Goal: Task Accomplishment & Management: Manage account settings

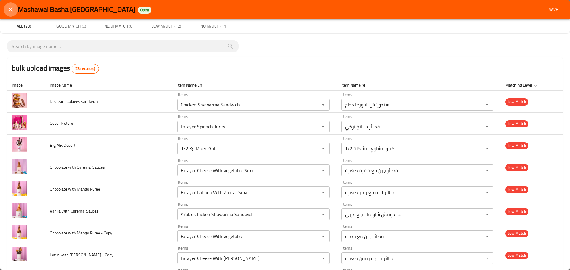
click at [13, 9] on icon "close" at bounding box center [10, 9] width 7 height 7
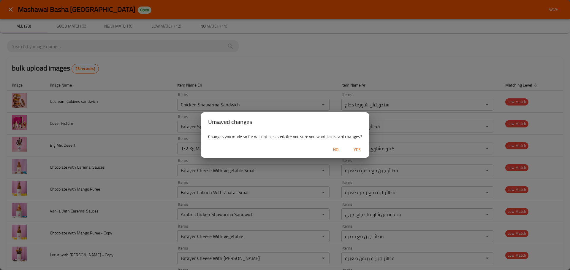
click at [352, 149] on span "Yes" at bounding box center [357, 149] width 14 height 7
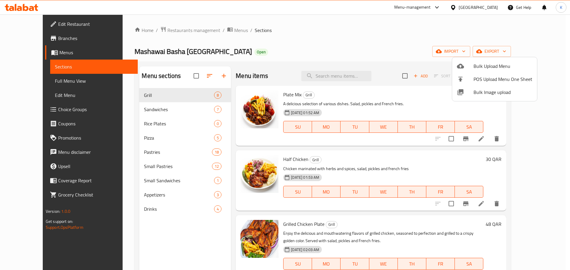
click at [484, 9] on div at bounding box center [285, 135] width 570 height 270
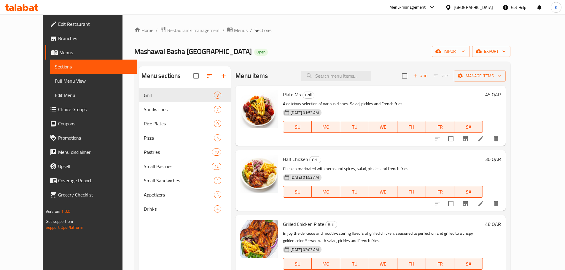
click at [487, 9] on div "[GEOGRAPHIC_DATA]" at bounding box center [473, 7] width 39 height 7
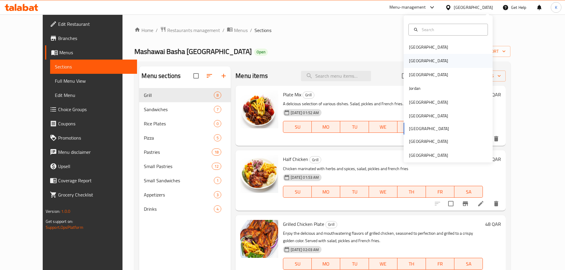
click at [410, 64] on div "Egypt" at bounding box center [428, 61] width 39 height 7
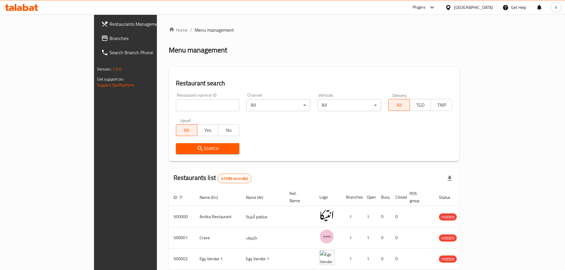
click at [109, 36] on span "Branches" at bounding box center [146, 38] width 74 height 7
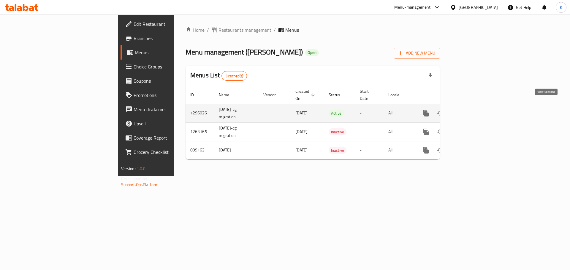
click at [471, 111] on icon "enhanced table" at bounding box center [468, 113] width 5 height 5
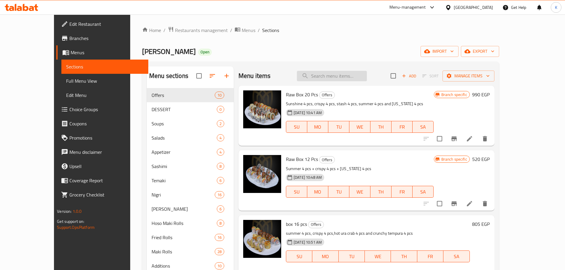
click at [339, 73] on input "search" at bounding box center [332, 76] width 70 height 10
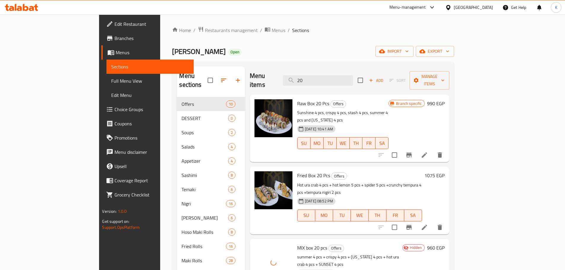
drag, startPoint x: 343, startPoint y: 72, endPoint x: 321, endPoint y: 67, distance: 22.5
click at [321, 68] on div "Menu items 20 Add Sort Manage items" at bounding box center [350, 80] width 200 height 28
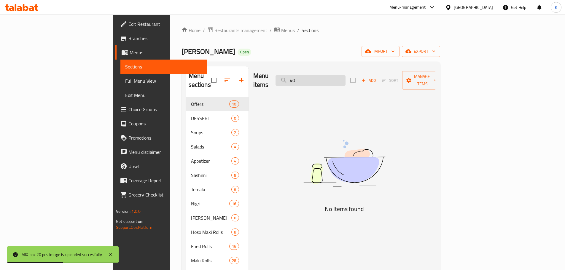
type input "4"
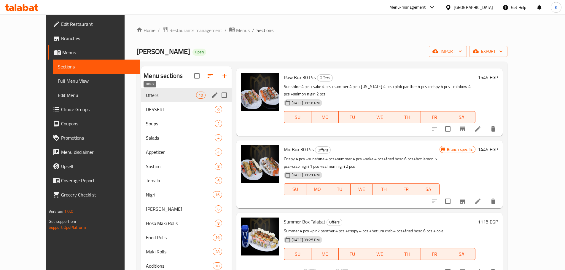
click at [146, 96] on span "Offers" at bounding box center [171, 95] width 50 height 7
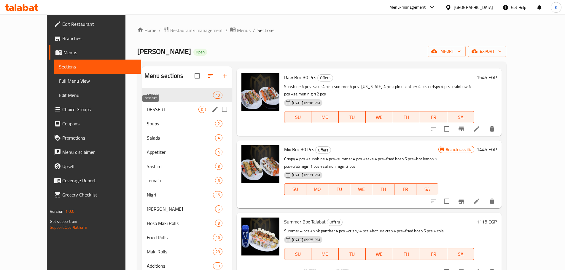
click at [147, 107] on span "DESSERT" at bounding box center [173, 109] width 52 height 7
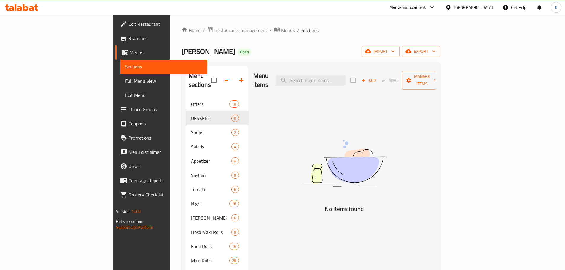
click at [186, 95] on nav "Offers 10 DESSERT 0 Soups 2 Salads 4 Appetizer 4 Sashimi 8 Temaki 6 Nigri 16 Os…" at bounding box center [217, 197] width 62 height 204
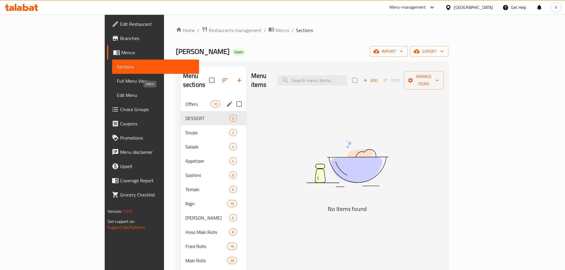
click at [185, 101] on span "Offers" at bounding box center [197, 104] width 25 height 7
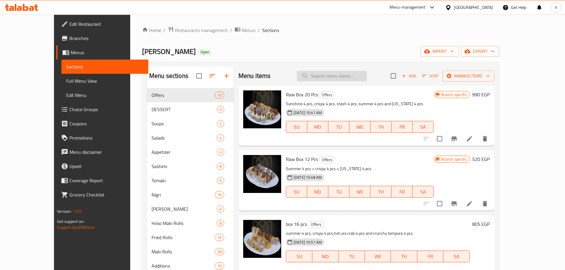
click at [343, 75] on input "search" at bounding box center [332, 76] width 70 height 10
paste input "box 40"
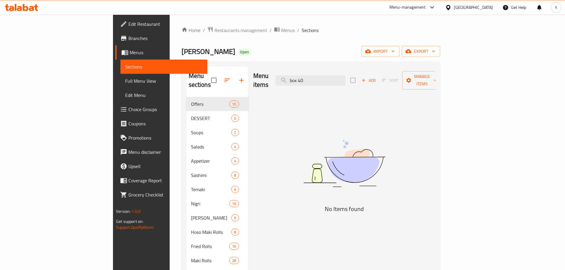
drag, startPoint x: 338, startPoint y: 74, endPoint x: 289, endPoint y: 80, distance: 49.4
click at [289, 80] on div "Menu items box 40 Add Sort Manage items" at bounding box center [344, 80] width 182 height 28
drag, startPoint x: 344, startPoint y: 74, endPoint x: 285, endPoint y: 67, distance: 59.5
click at [285, 67] on div "Menu items 40 Add Sort Manage items" at bounding box center [344, 80] width 182 height 28
paste input "unshine 4 p"
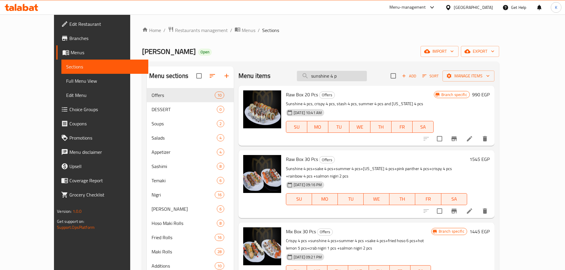
click at [341, 77] on input "sunshine 4 p" at bounding box center [332, 76] width 70 height 10
paste input "cs + pink panther 4 pcs + hot lemon 5 pcs + golden 6 pcs + fried hoso 6 pcs + h…"
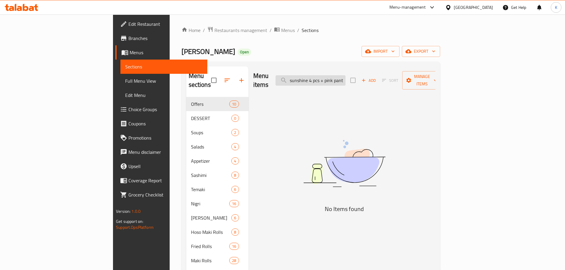
click at [337, 75] on input "sunshine 4 pcs + pink panther 4 pcs + hot lemon 5 pcs + golden 6 pcs + fried ho…" at bounding box center [311, 80] width 70 height 10
paste input "BERMUDA"
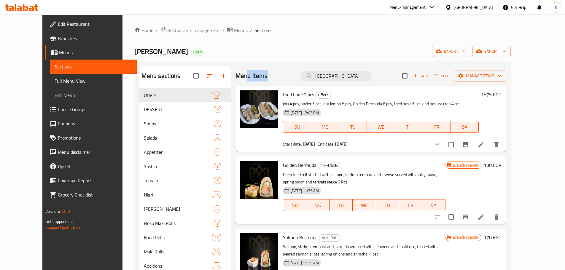
drag, startPoint x: 354, startPoint y: 70, endPoint x: 236, endPoint y: 73, distance: 118.4
click at [236, 73] on div "Menu items BERMUDA Add Sort Manage items" at bounding box center [371, 75] width 271 height 19
click at [333, 76] on input "BERMUDA" at bounding box center [336, 76] width 70 height 10
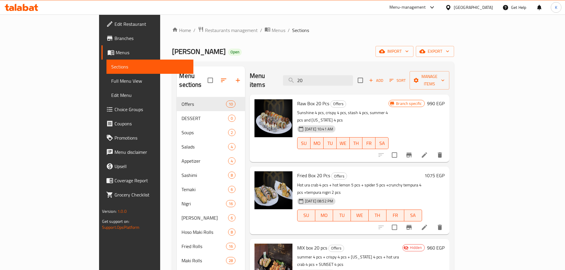
scroll to position [59, 0]
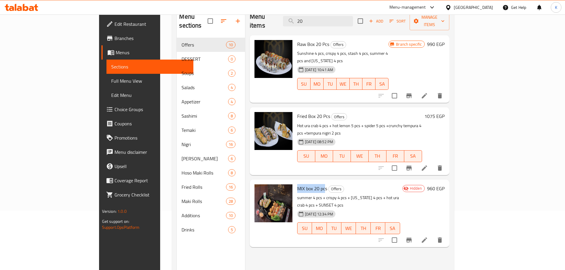
drag, startPoint x: 301, startPoint y: 166, endPoint x: 274, endPoint y: 164, distance: 26.7
click at [297, 184] on span "MIX box 20 pcs" at bounding box center [312, 188] width 30 height 9
copy span "MIX box 20 pc"
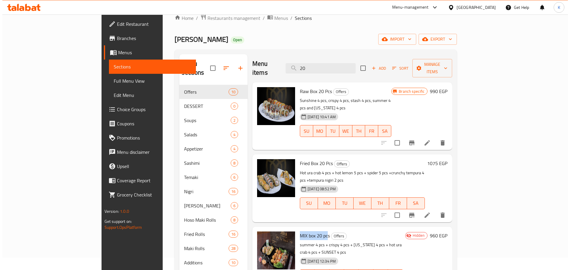
scroll to position [0, 0]
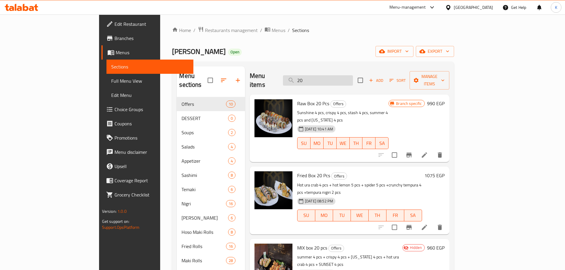
click at [352, 75] on input "20" at bounding box center [318, 80] width 70 height 10
paste input "MIX box 20 pc"
type input "MIX box 20 pc"
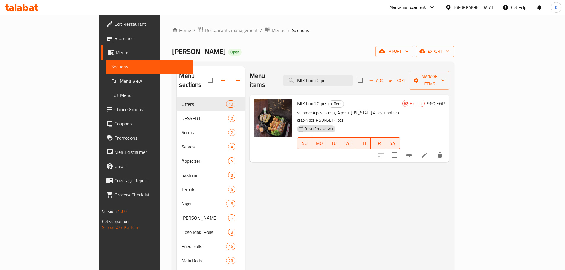
click at [324, 49] on div "Joia Sushi Open import export" at bounding box center [313, 51] width 282 height 11
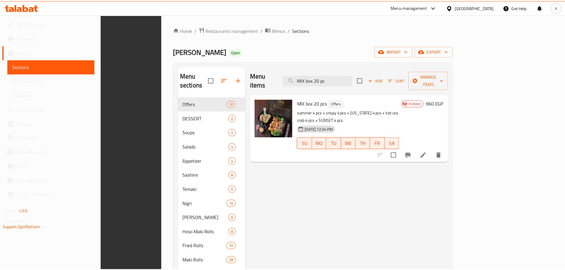
scroll to position [83, 0]
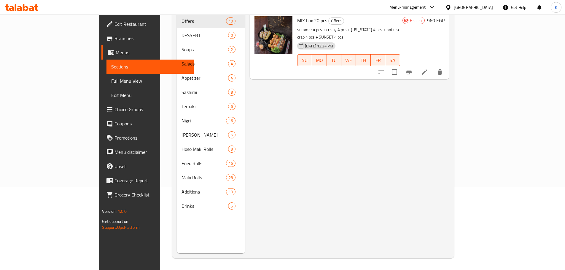
click at [454, 10] on div at bounding box center [449, 7] width 9 height 7
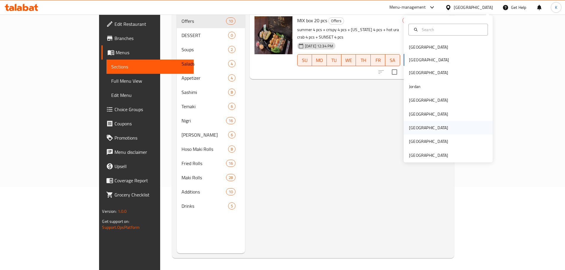
click at [415, 128] on div "[GEOGRAPHIC_DATA]" at bounding box center [428, 128] width 49 height 14
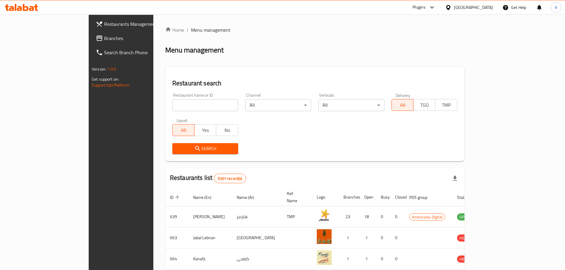
click at [104, 39] on span "Branches" at bounding box center [141, 38] width 74 height 7
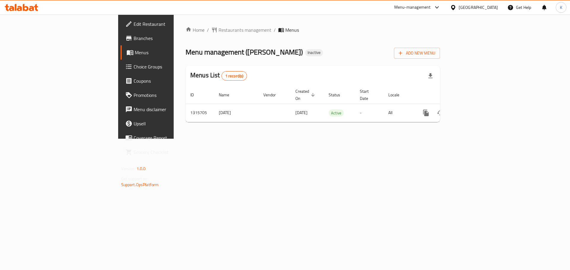
click at [397, 139] on div "Home / Restaurants management / Menus Menu management ( [PERSON_NAME] ) Inactiv…" at bounding box center [313, 77] width 278 height 124
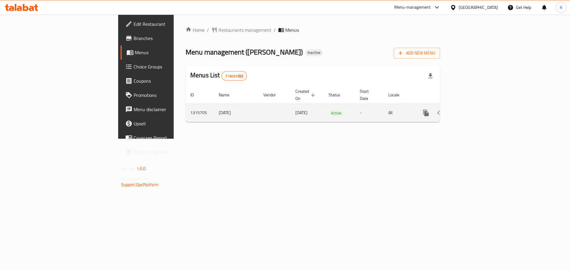
click at [476, 107] on link "enhanced table" at bounding box center [468, 113] width 14 height 14
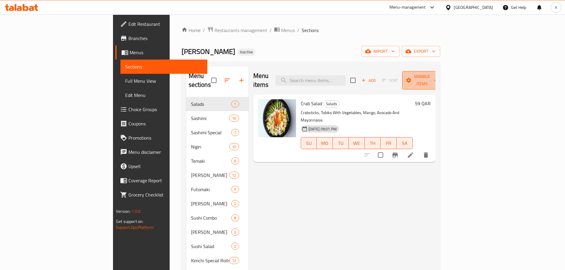
click at [437, 78] on span "Manage items" at bounding box center [422, 80] width 30 height 15
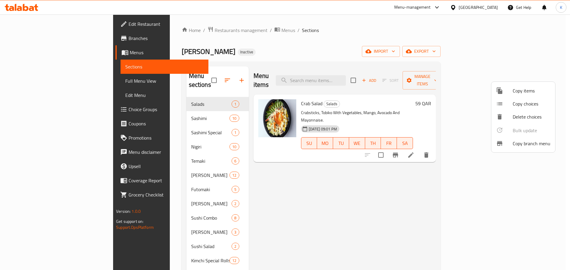
click at [495, 51] on div at bounding box center [285, 135] width 570 height 270
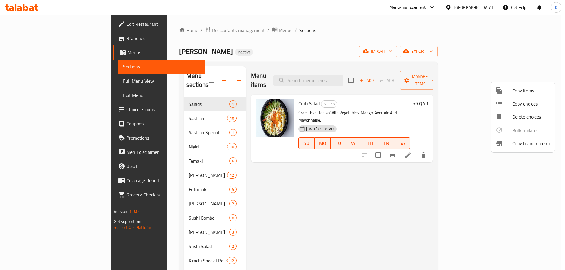
click at [393, 51] on span "import" at bounding box center [378, 51] width 28 height 7
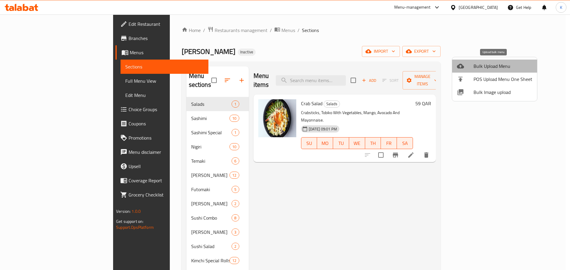
click at [495, 69] on span "Bulk Upload Menu" at bounding box center [502, 66] width 59 height 7
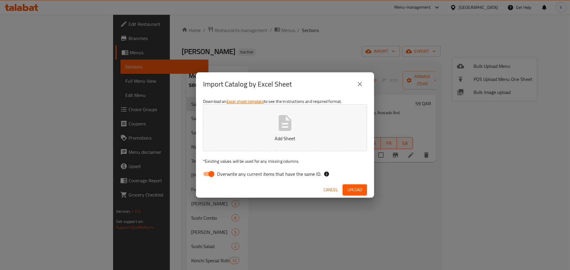
click at [287, 160] on p "* Existing values will be used for any missing columns." at bounding box center [285, 161] width 164 height 6
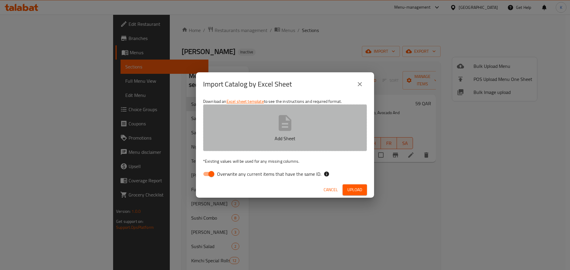
click at [286, 144] on button "Add Sheet" at bounding box center [285, 127] width 164 height 47
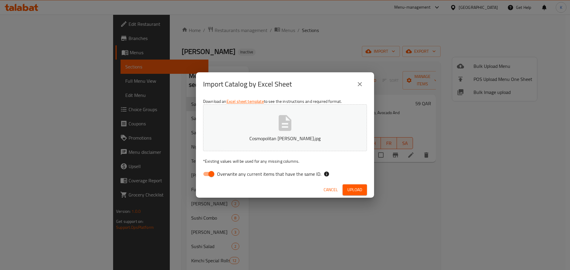
click at [330, 189] on span "Cancel" at bounding box center [330, 189] width 14 height 7
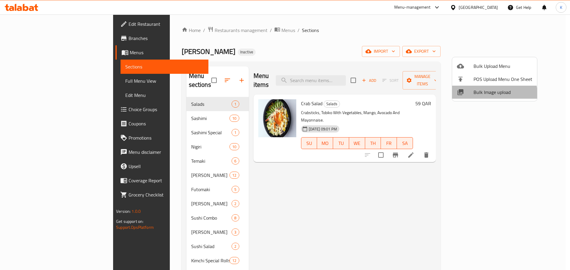
click at [479, 97] on li "Bulk Image upload" at bounding box center [494, 92] width 85 height 13
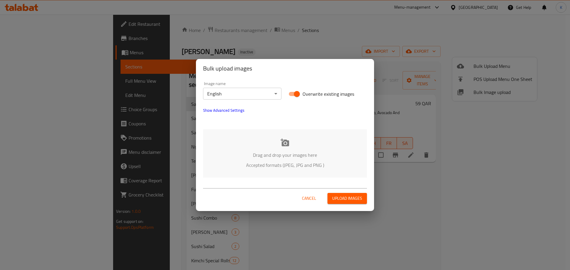
click at [261, 152] on p "Drag and drop your images here" at bounding box center [285, 155] width 146 height 7
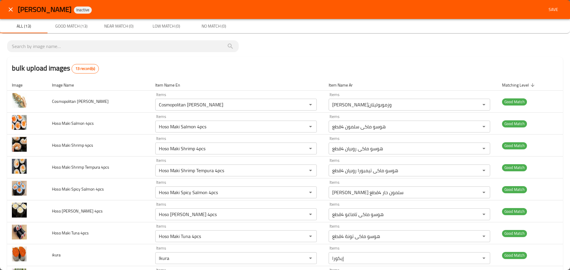
click at [545, 14] on button "Save" at bounding box center [553, 9] width 19 height 11
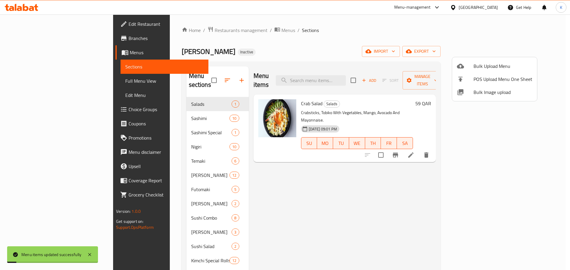
click at [31, 83] on div at bounding box center [285, 135] width 570 height 270
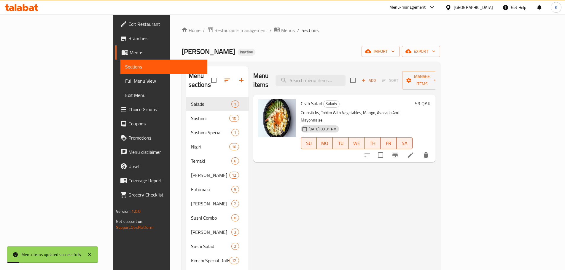
click at [125, 83] on span "Full Menu View" at bounding box center [163, 80] width 77 height 7
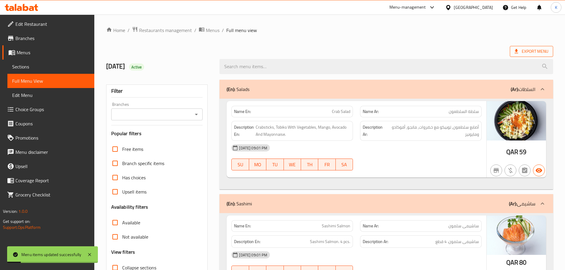
click at [530, 49] on span "Export Menu" at bounding box center [532, 51] width 34 height 7
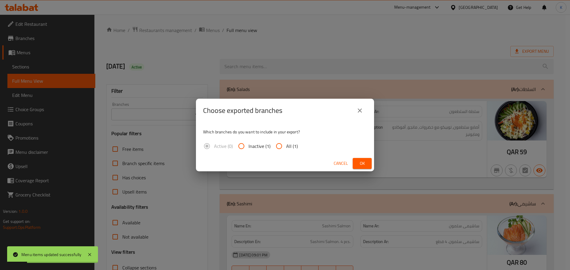
click at [294, 146] on span "All (1)" at bounding box center [292, 146] width 12 height 7
click at [286, 146] on input "All (1)" at bounding box center [279, 146] width 14 height 14
radio input "true"
click at [357, 163] on button "Ok" at bounding box center [361, 163] width 19 height 11
